Goal: Find contact information: Find contact information

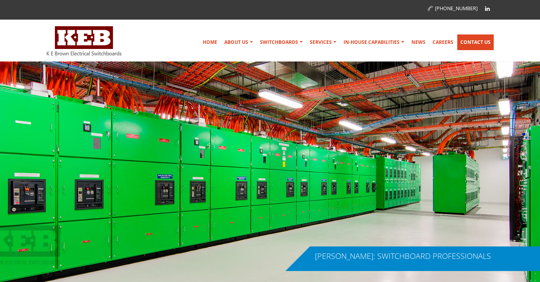
click at [477, 44] on link "Contact Us" at bounding box center [475, 42] width 36 height 16
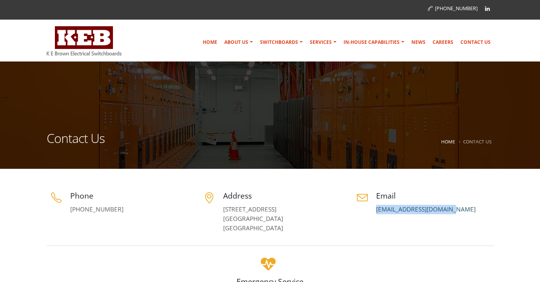
drag, startPoint x: 452, startPoint y: 210, endPoint x: 384, endPoint y: 212, distance: 68.2
click at [377, 211] on p "[EMAIL_ADDRESS][DOMAIN_NAME]" at bounding box center [435, 209] width 118 height 9
click at [461, 207] on p "[EMAIL_ADDRESS][DOMAIN_NAME]" at bounding box center [435, 209] width 118 height 9
drag, startPoint x: 451, startPoint y: 209, endPoint x: 381, endPoint y: 210, distance: 70.2
click at [376, 210] on p "[EMAIL_ADDRESS][DOMAIN_NAME]" at bounding box center [435, 209] width 118 height 9
